Goal: Transaction & Acquisition: Purchase product/service

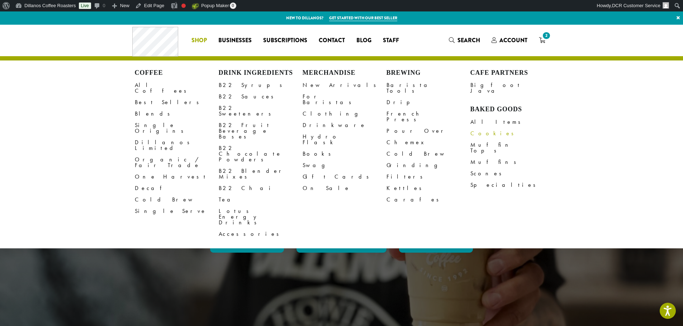
click at [481, 128] on link "Cookies" at bounding box center [512, 133] width 84 height 11
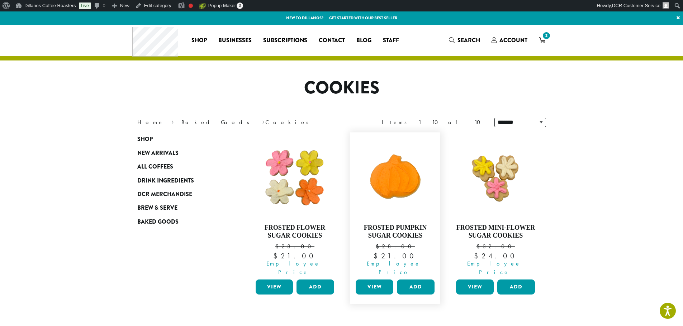
click at [377, 280] on link "View" at bounding box center [375, 287] width 38 height 15
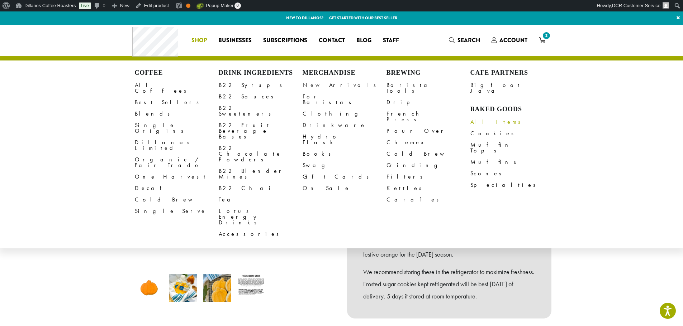
click at [481, 116] on link "All Items" at bounding box center [512, 121] width 84 height 11
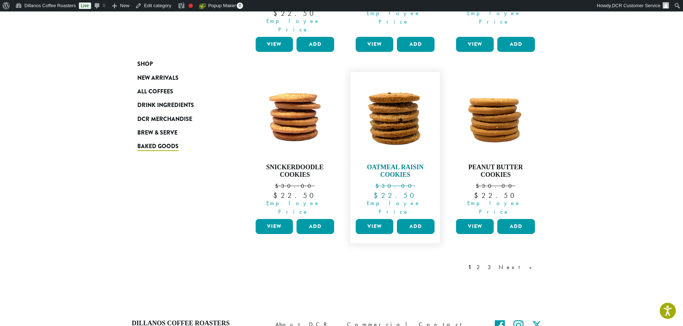
scroll to position [648, 0]
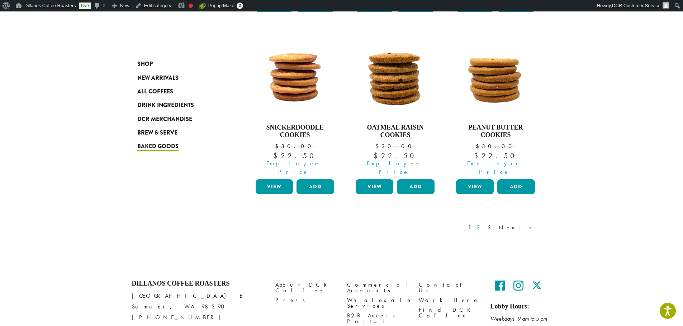
click at [484, 224] on link "2" at bounding box center [479, 228] width 9 height 9
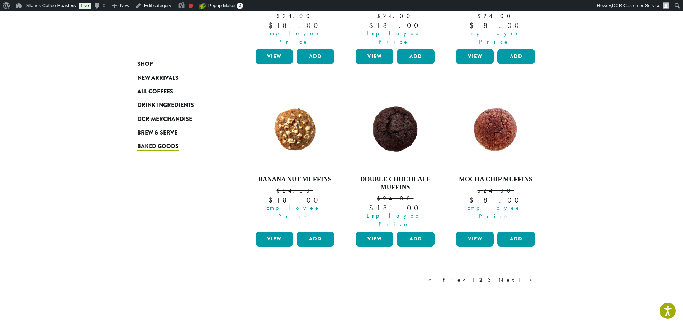
scroll to position [656, 0]
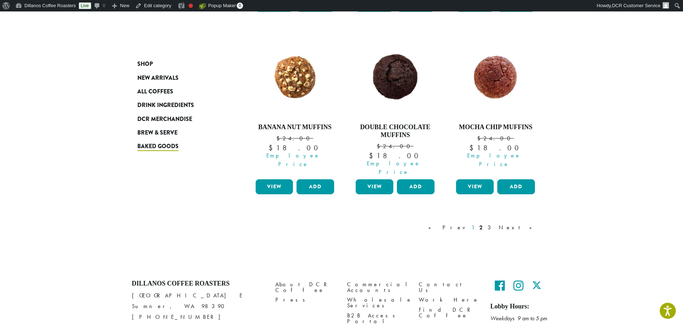
click at [476, 224] on link "1" at bounding box center [473, 228] width 6 height 9
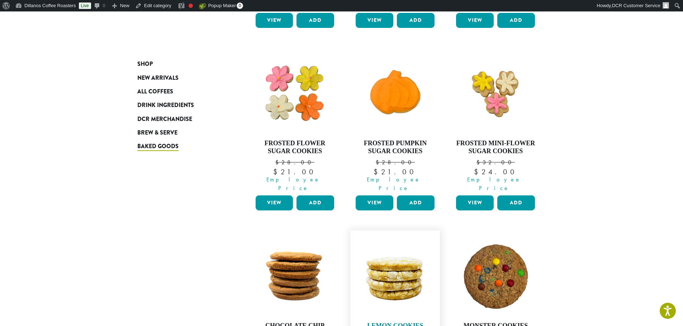
scroll to position [290, 0]
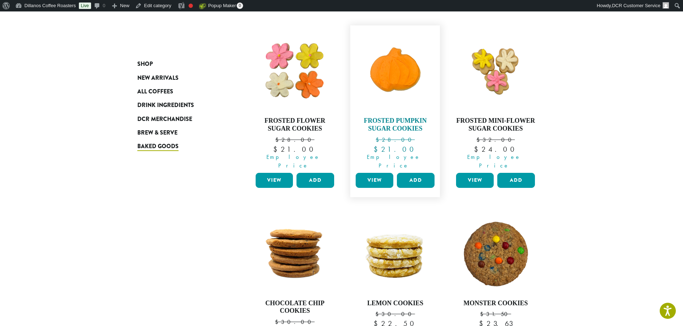
click at [401, 60] on img at bounding box center [395, 70] width 82 height 82
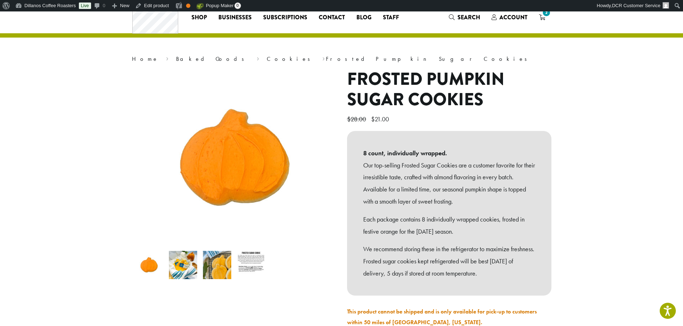
scroll to position [36, 0]
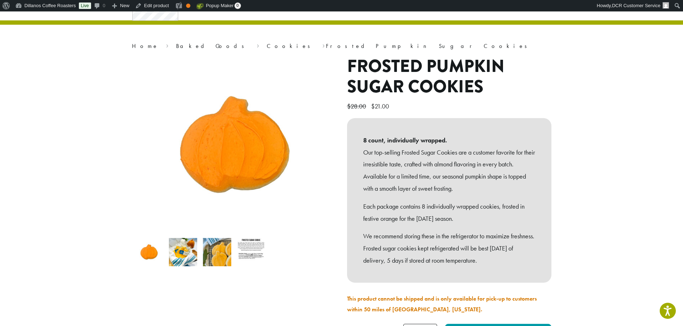
click at [207, 251] on img at bounding box center [217, 252] width 28 height 28
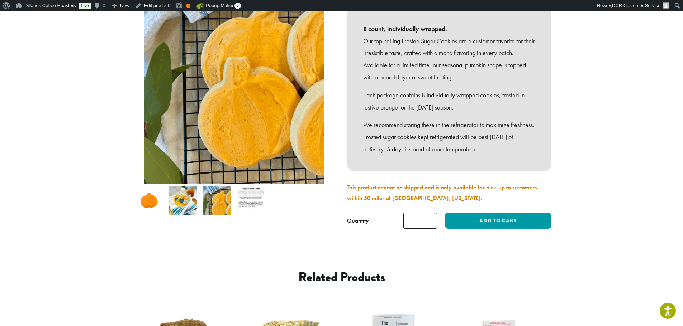
scroll to position [179, 0]
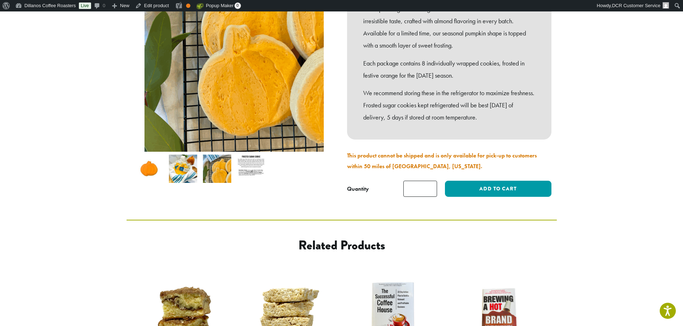
click at [248, 178] on img at bounding box center [251, 169] width 28 height 28
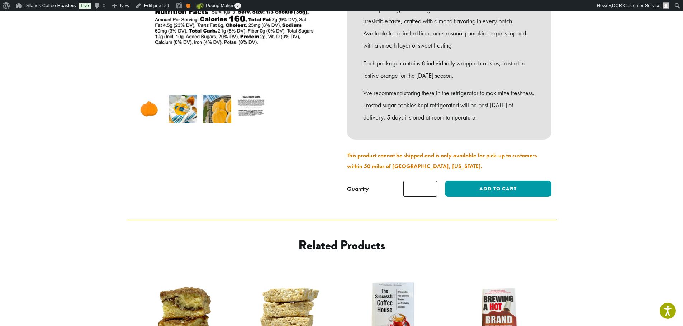
click at [147, 116] on img at bounding box center [149, 109] width 28 height 28
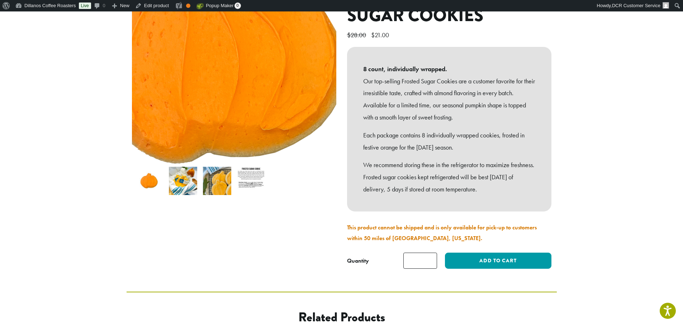
scroll to position [0, 0]
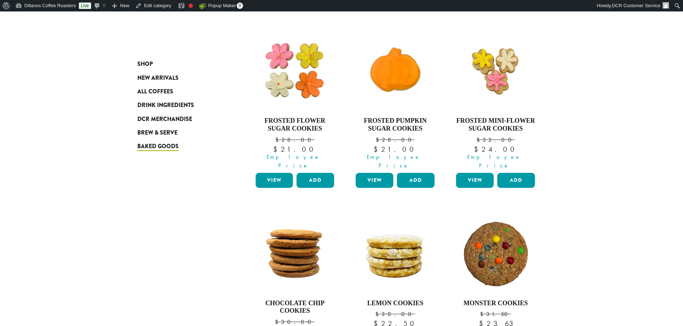
scroll to position [290, 0]
click at [492, 74] on img at bounding box center [495, 70] width 82 height 82
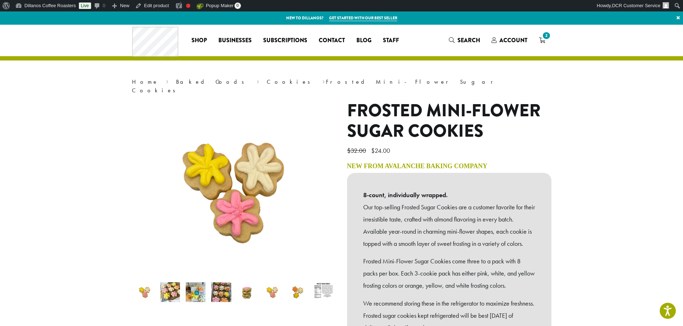
drag, startPoint x: 423, startPoint y: 137, endPoint x: 412, endPoint y: 143, distance: 12.2
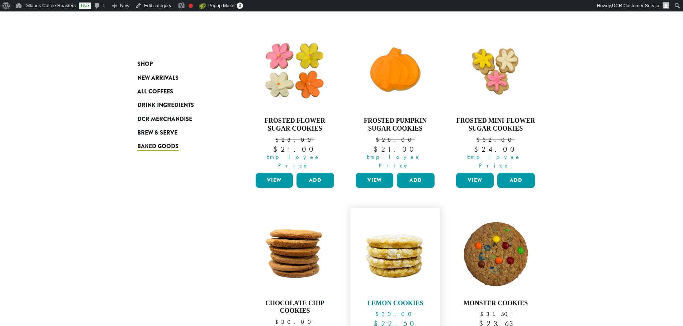
scroll to position [290, 0]
click at [394, 65] on img at bounding box center [395, 70] width 82 height 82
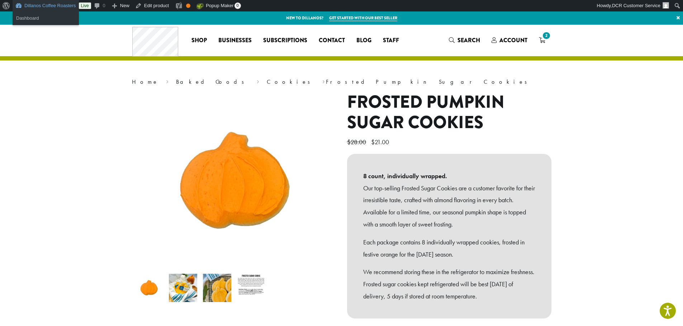
click at [51, 9] on link "Dillanos Coffee Roasters" at bounding box center [46, 5] width 66 height 11
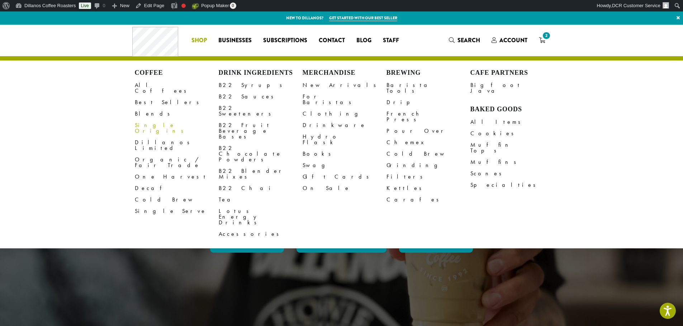
click at [147, 122] on link "Single Origins" at bounding box center [177, 128] width 84 height 17
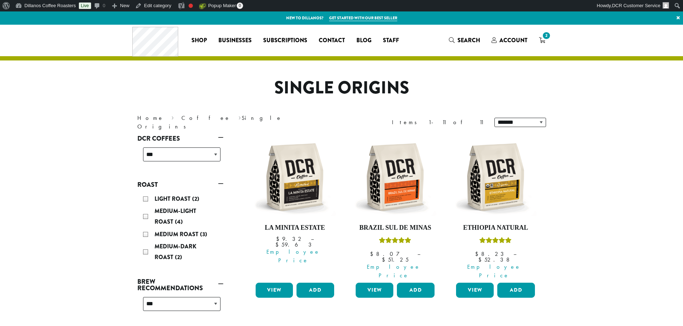
click at [515, 38] on span "Account" at bounding box center [513, 40] width 28 height 8
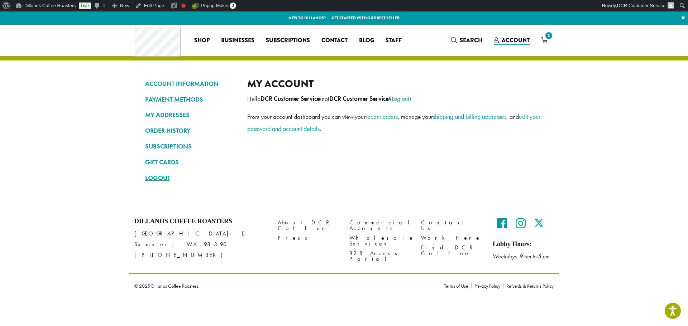
click at [168, 176] on link "LOGOUT" at bounding box center [190, 178] width 91 height 12
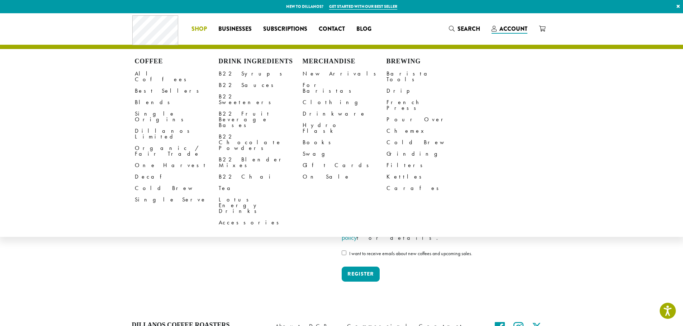
type input "**********"
click at [205, 29] on span "Shop" at bounding box center [198, 29] width 15 height 9
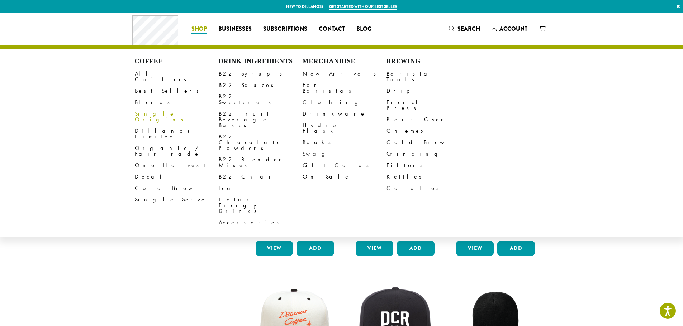
click at [154, 108] on link "Single Origins" at bounding box center [177, 116] width 84 height 17
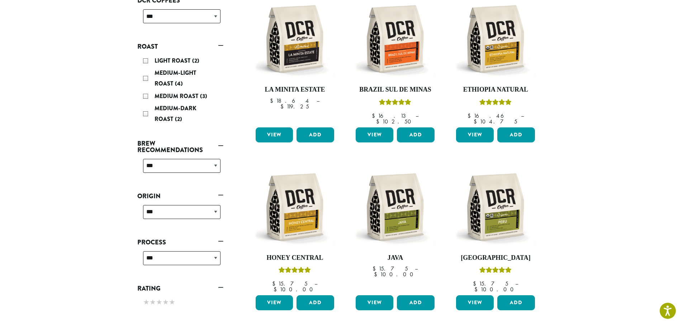
scroll to position [72, 0]
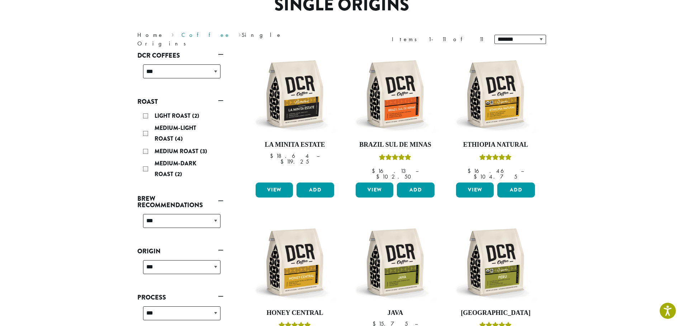
click at [181, 39] on link "Coffee" at bounding box center [205, 35] width 49 height 8
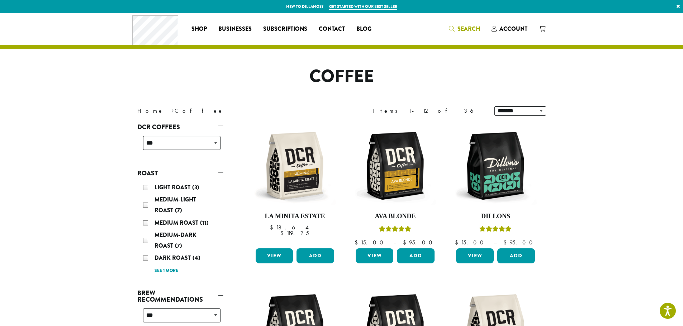
click at [458, 25] on span "Search" at bounding box center [464, 29] width 31 height 9
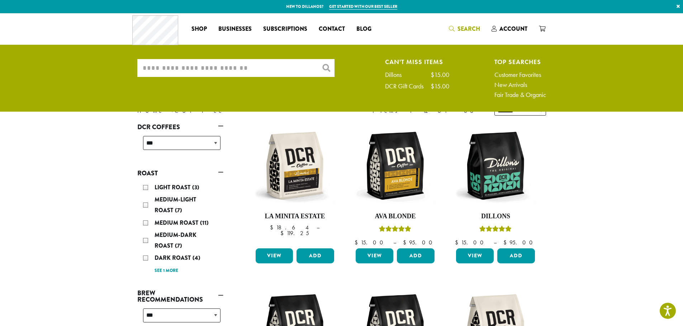
click at [264, 66] on input "What are you searching for?" at bounding box center [235, 68] width 197 height 18
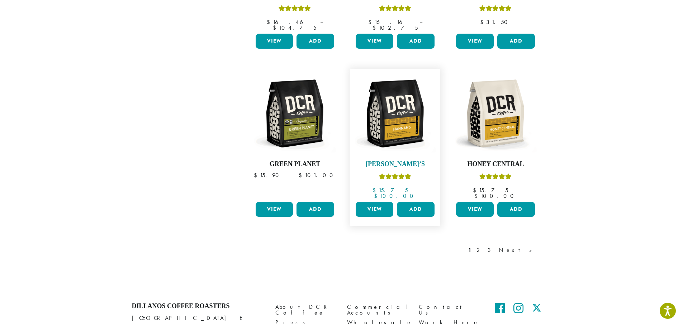
scroll to position [555, 0]
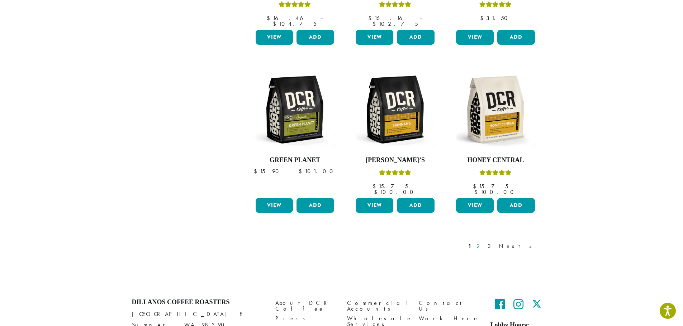
type input "********"
click at [484, 242] on link "2" at bounding box center [479, 246] width 9 height 9
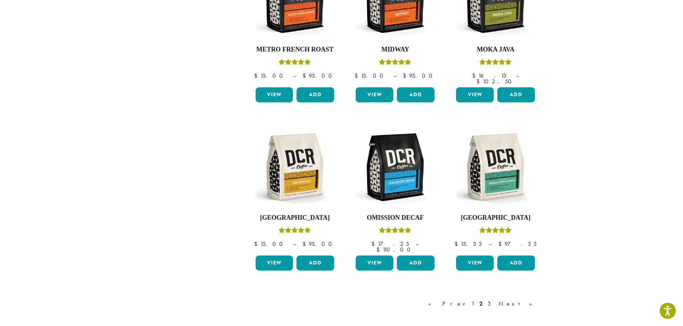
scroll to position [510, 0]
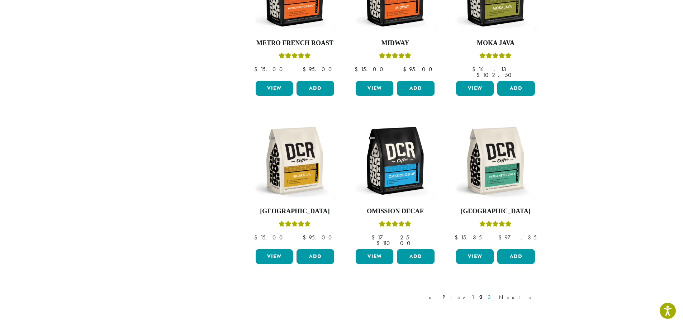
click at [495, 294] on link "3" at bounding box center [490, 298] width 9 height 9
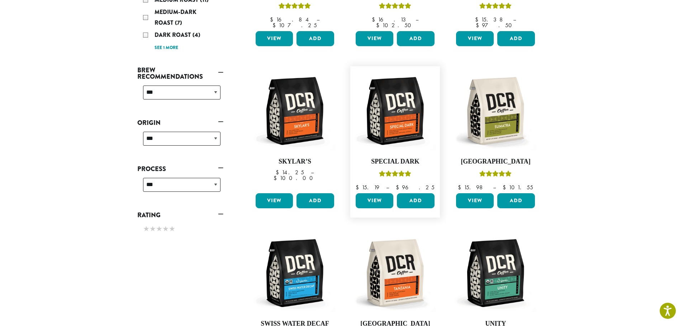
scroll to position [331, 0]
